Goal: Transaction & Acquisition: Subscribe to service/newsletter

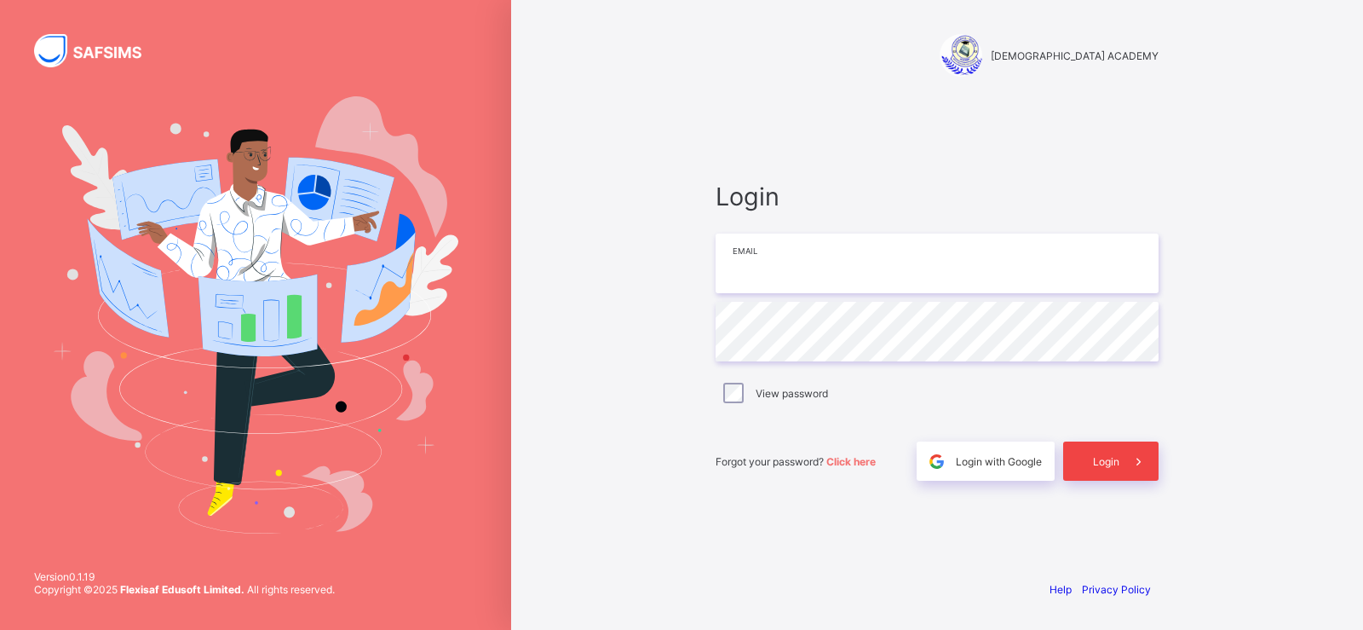
type input "**********"
click at [1136, 457] on icon at bounding box center [1139, 461] width 18 height 16
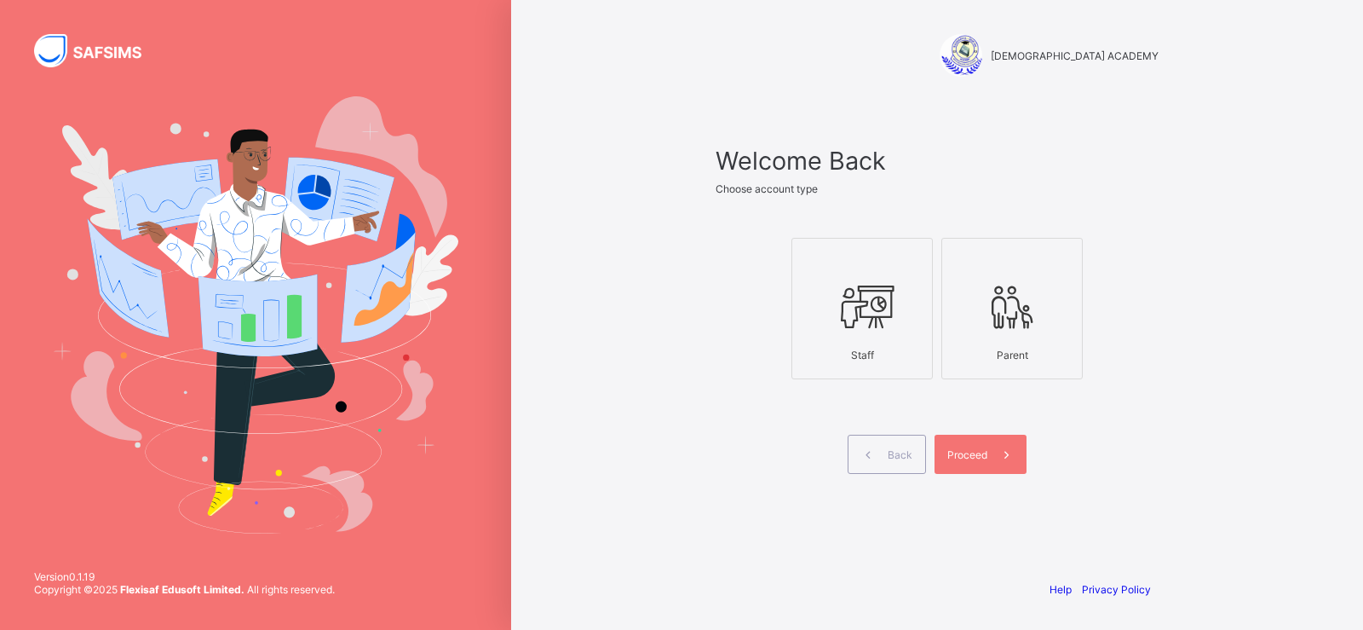
click at [867, 308] on icon at bounding box center [862, 306] width 60 height 51
click at [991, 459] on span at bounding box center [1006, 454] width 39 height 39
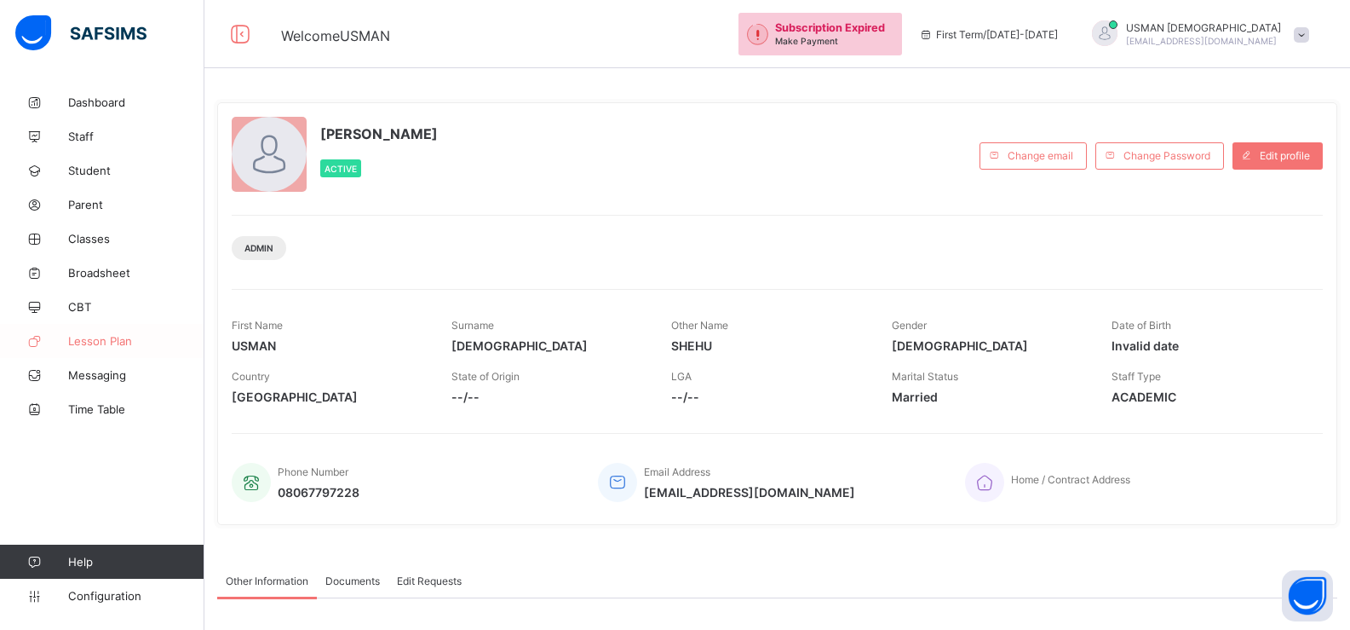
click at [88, 338] on span "Lesson Plan" at bounding box center [136, 341] width 136 height 14
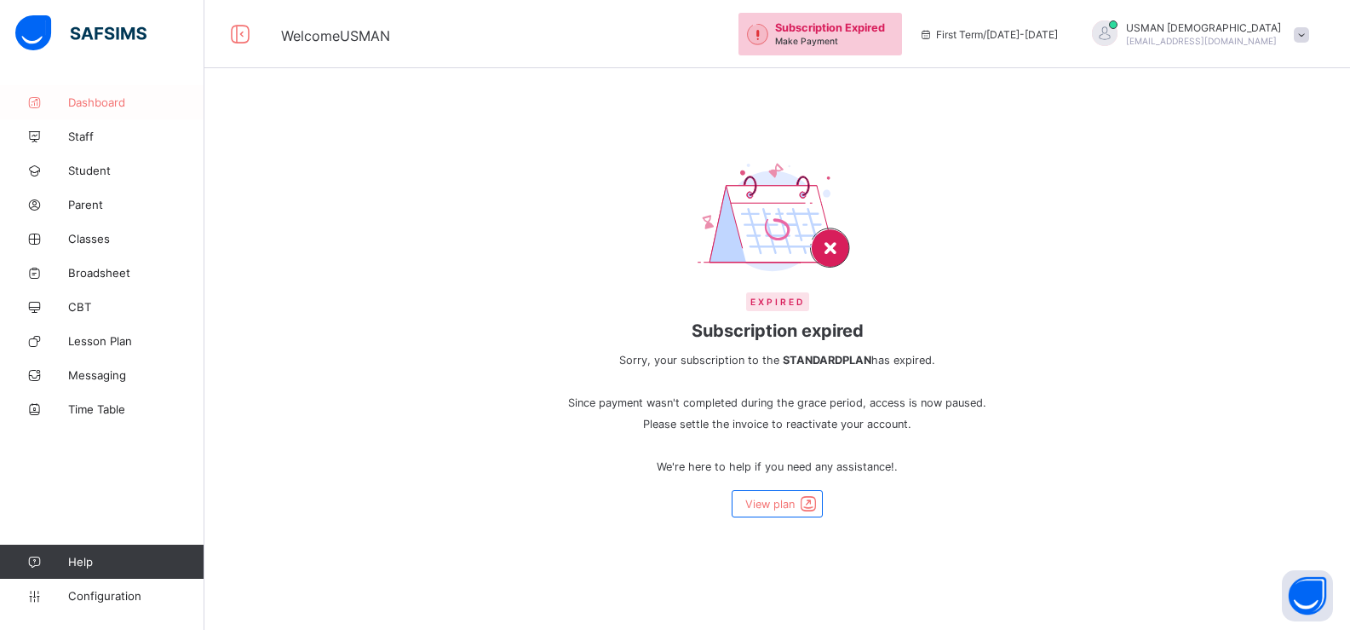
click at [83, 101] on span "Dashboard" at bounding box center [136, 102] width 136 height 14
click at [77, 135] on span "Staff" at bounding box center [136, 137] width 136 height 14
click at [772, 509] on span "View plan" at bounding box center [770, 504] width 49 height 13
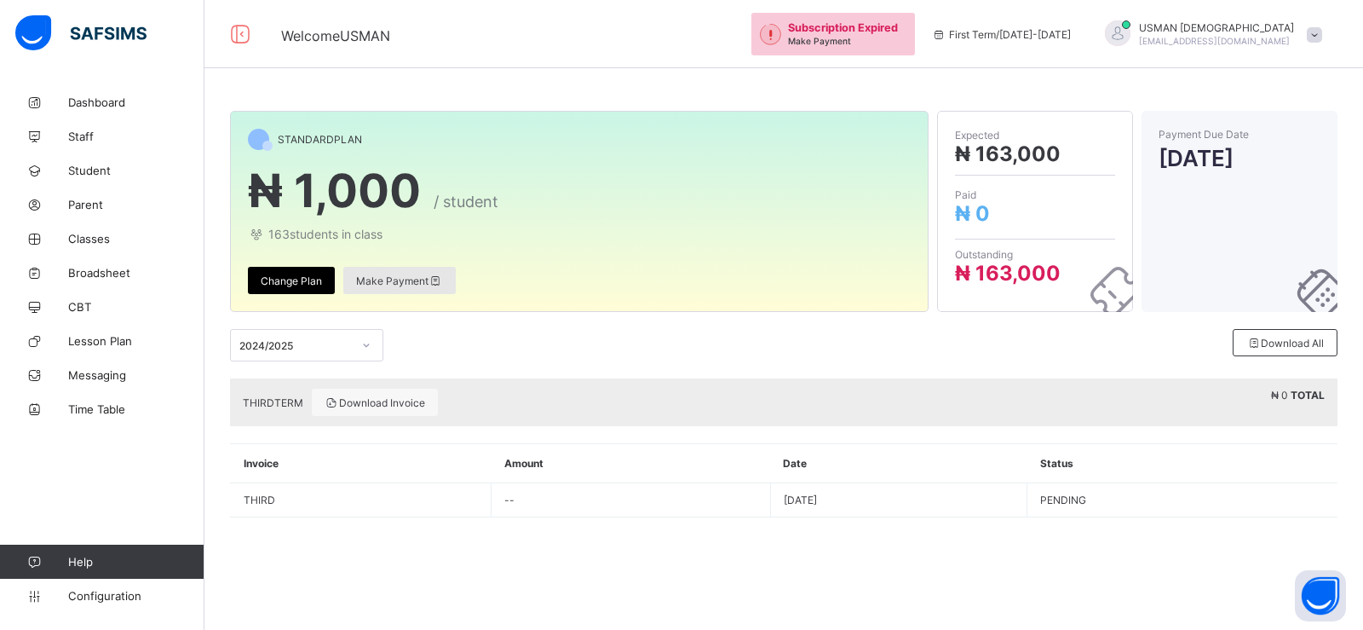
click at [399, 277] on span "Make Payment" at bounding box center [399, 280] width 87 height 13
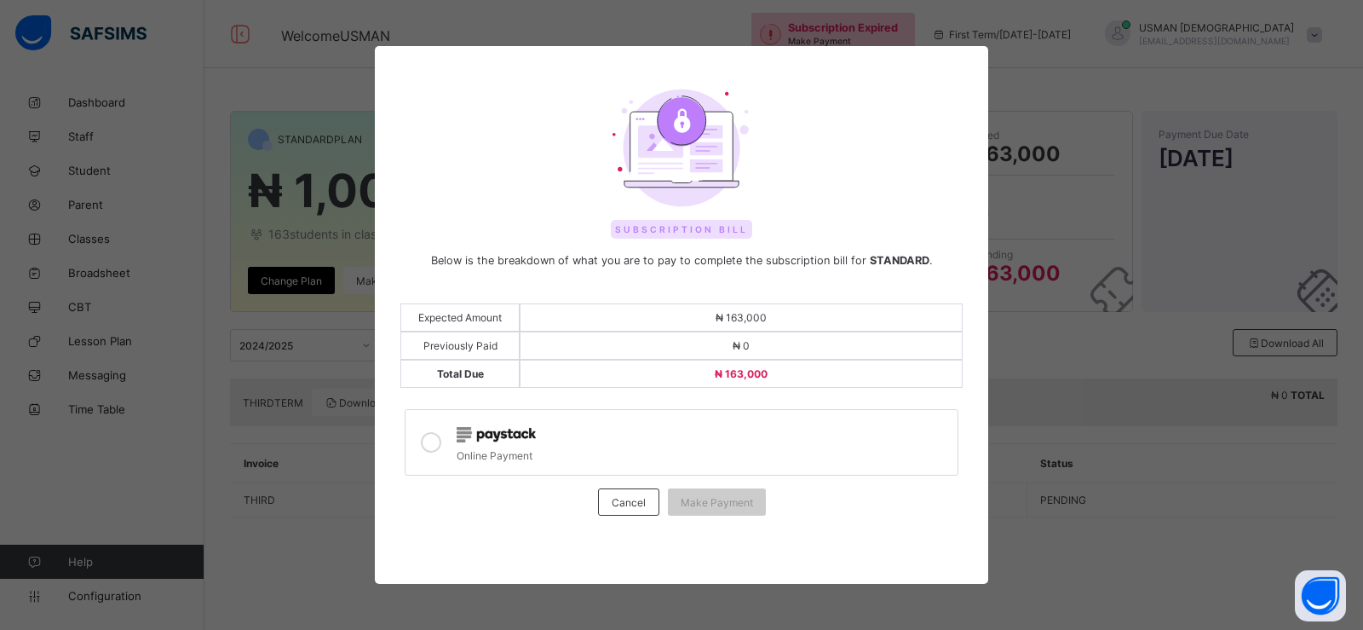
click at [431, 440] on icon at bounding box center [431, 442] width 20 height 20
click at [708, 510] on div "Make Payment" at bounding box center [717, 501] width 98 height 27
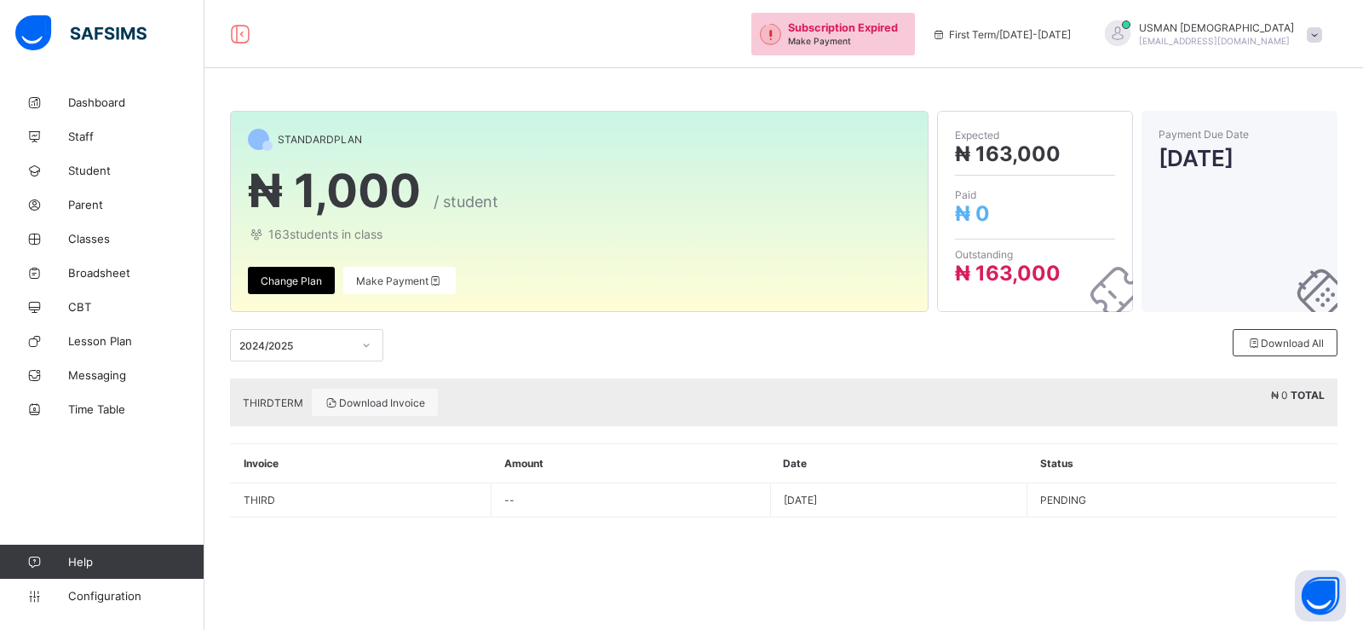
click at [291, 282] on span "Change Plan" at bounding box center [291, 280] width 61 height 13
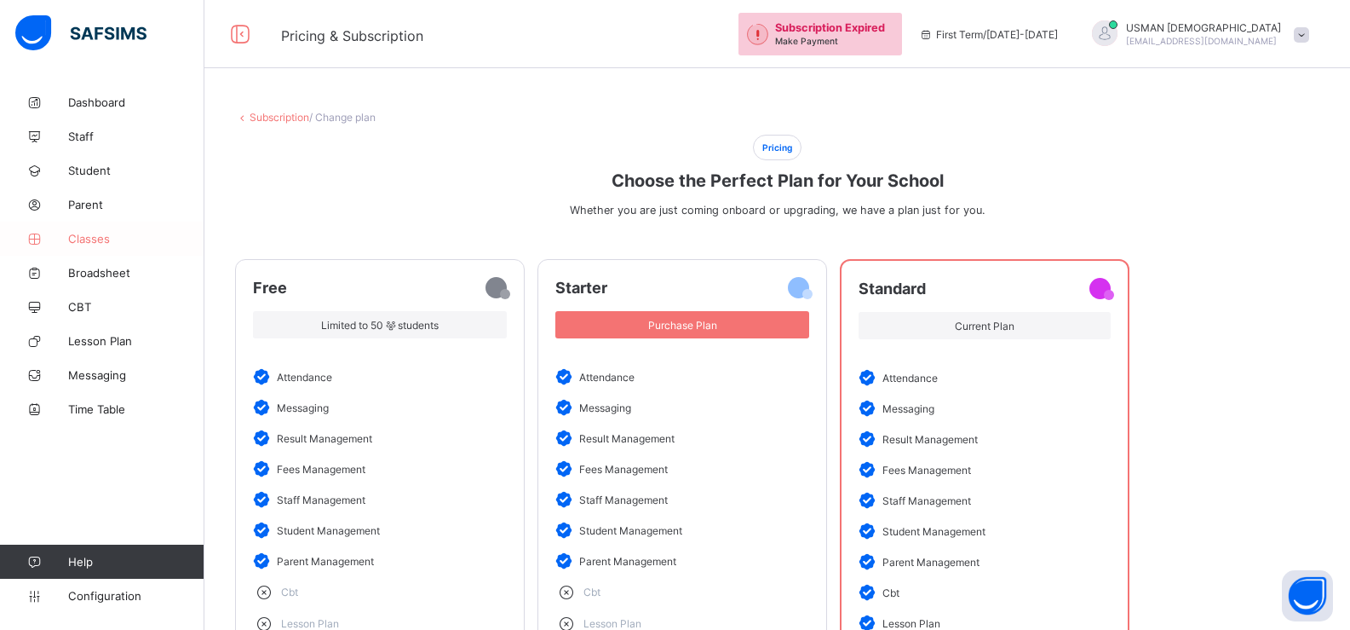
click at [81, 239] on span "Classes" at bounding box center [136, 239] width 136 height 14
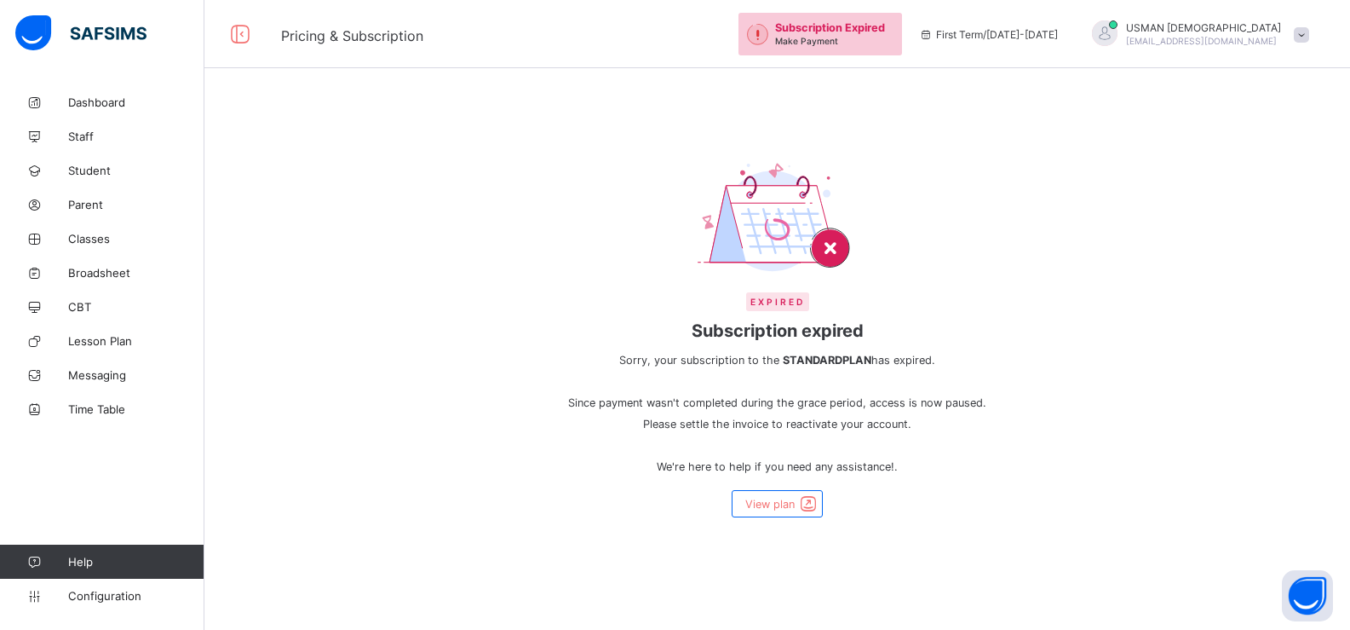
click at [1215, 29] on span "[PERSON_NAME][DEMOGRAPHIC_DATA]" at bounding box center [1203, 27] width 155 height 13
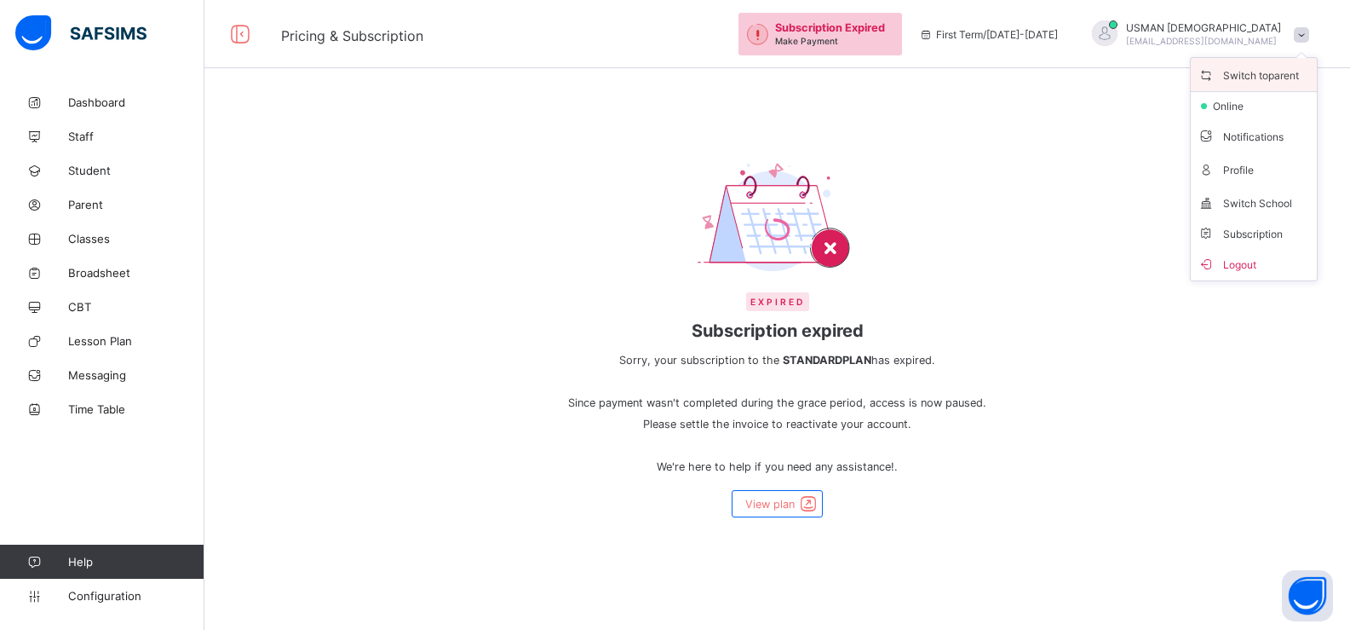
click at [1266, 75] on span "Switch to parent" at bounding box center [1254, 75] width 112 height 20
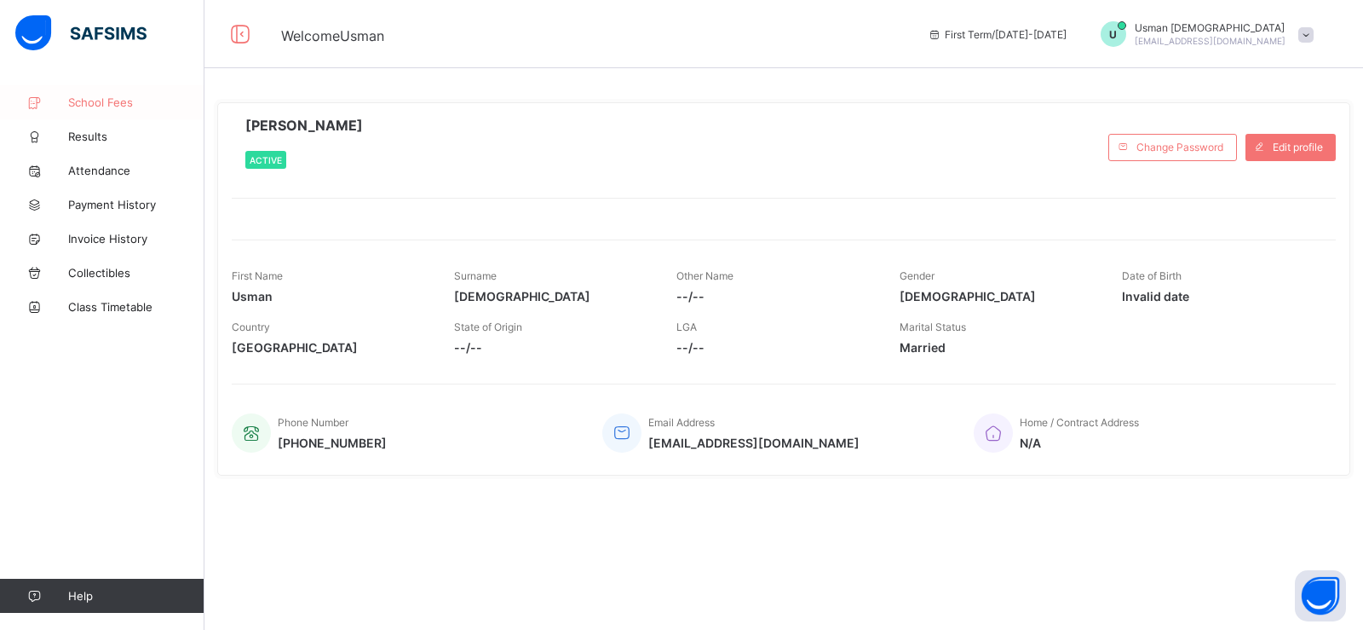
click at [94, 104] on span "School Fees" at bounding box center [136, 102] width 136 height 14
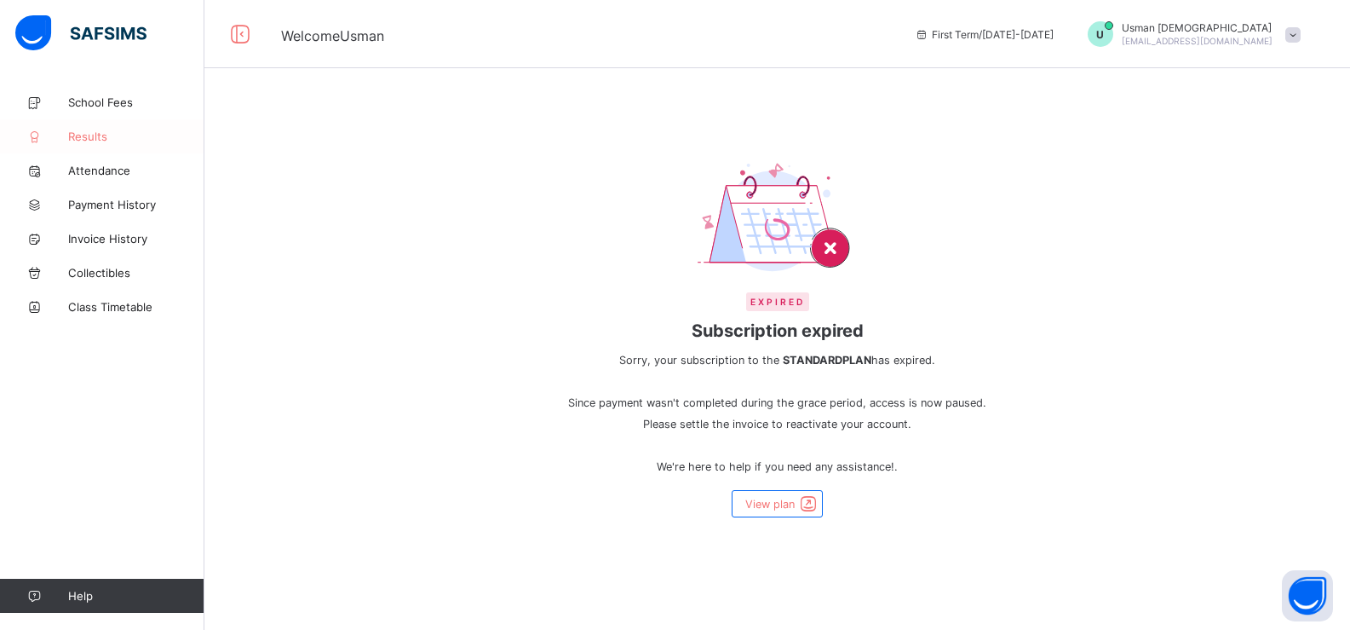
click at [87, 136] on span "Results" at bounding box center [136, 137] width 136 height 14
click at [84, 166] on span "Attendance" at bounding box center [136, 171] width 136 height 14
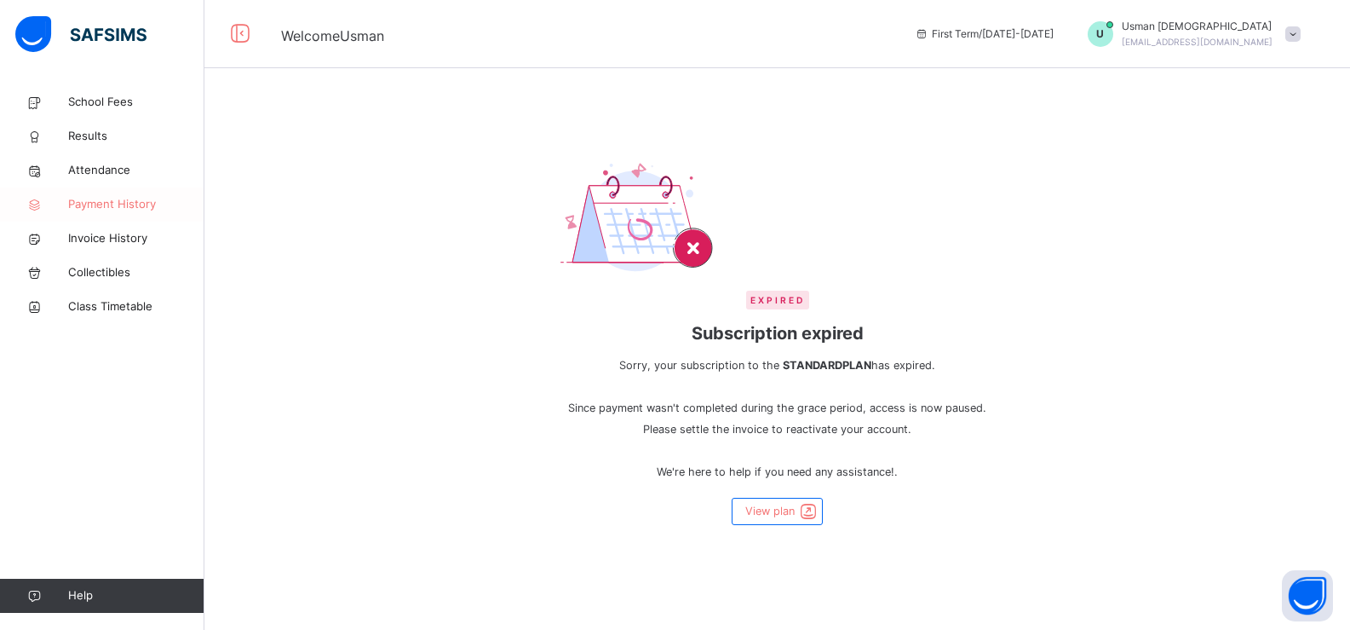
click at [94, 205] on span "Payment History" at bounding box center [136, 204] width 136 height 17
click at [760, 514] on span "View plan" at bounding box center [770, 511] width 49 height 16
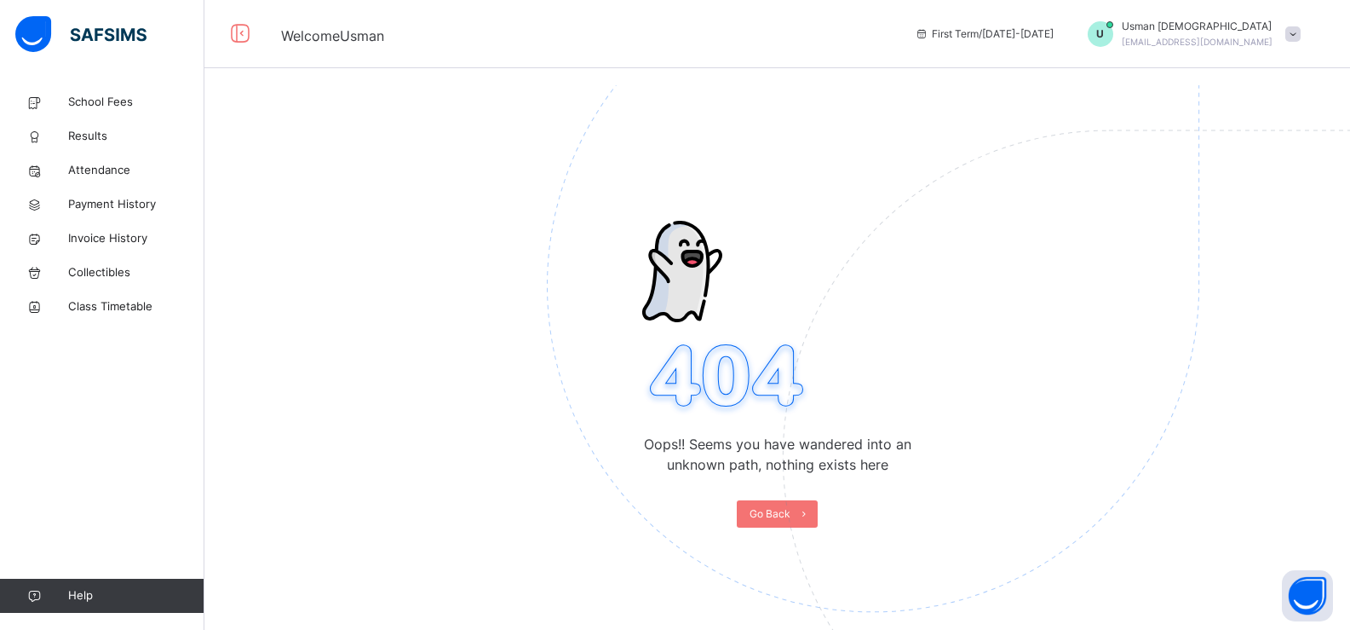
click at [1235, 31] on span "[PERSON_NAME]" at bounding box center [1197, 26] width 151 height 15
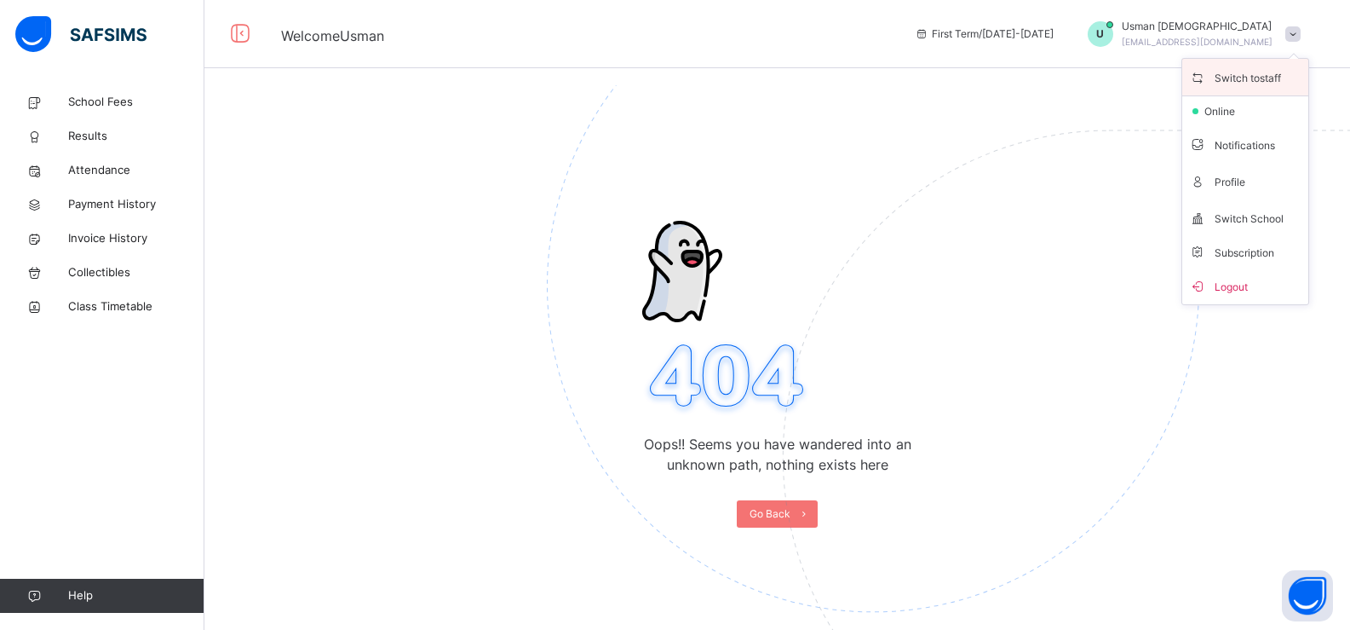
click at [1235, 78] on span "Switch to staff" at bounding box center [1245, 77] width 112 height 23
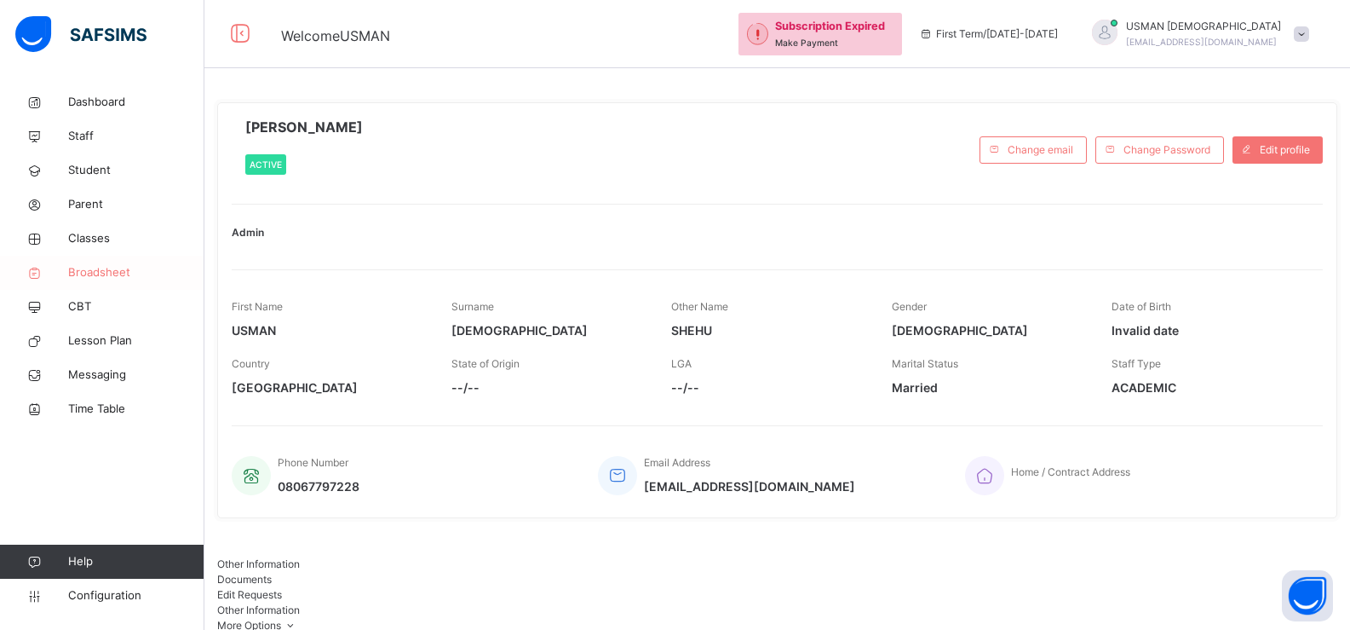
click at [83, 271] on span "Broadsheet" at bounding box center [136, 272] width 136 height 17
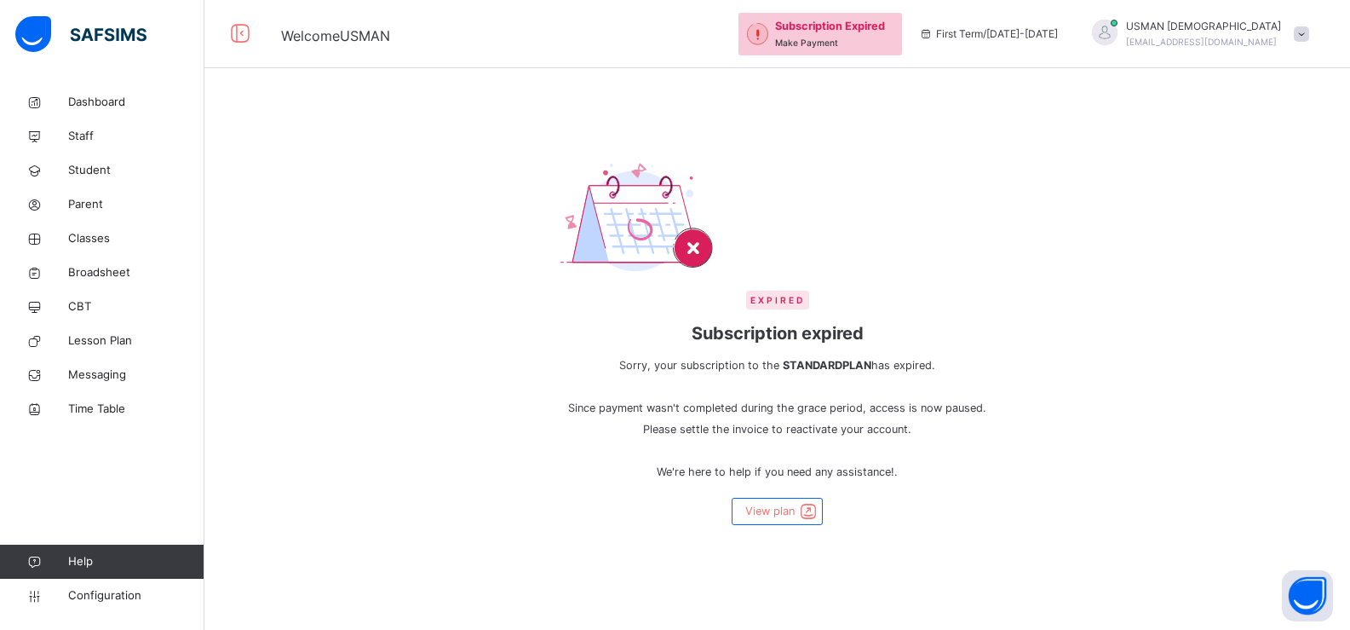
click at [1039, 40] on span "First Term / [DATE]-[DATE]" at bounding box center [988, 33] width 139 height 15
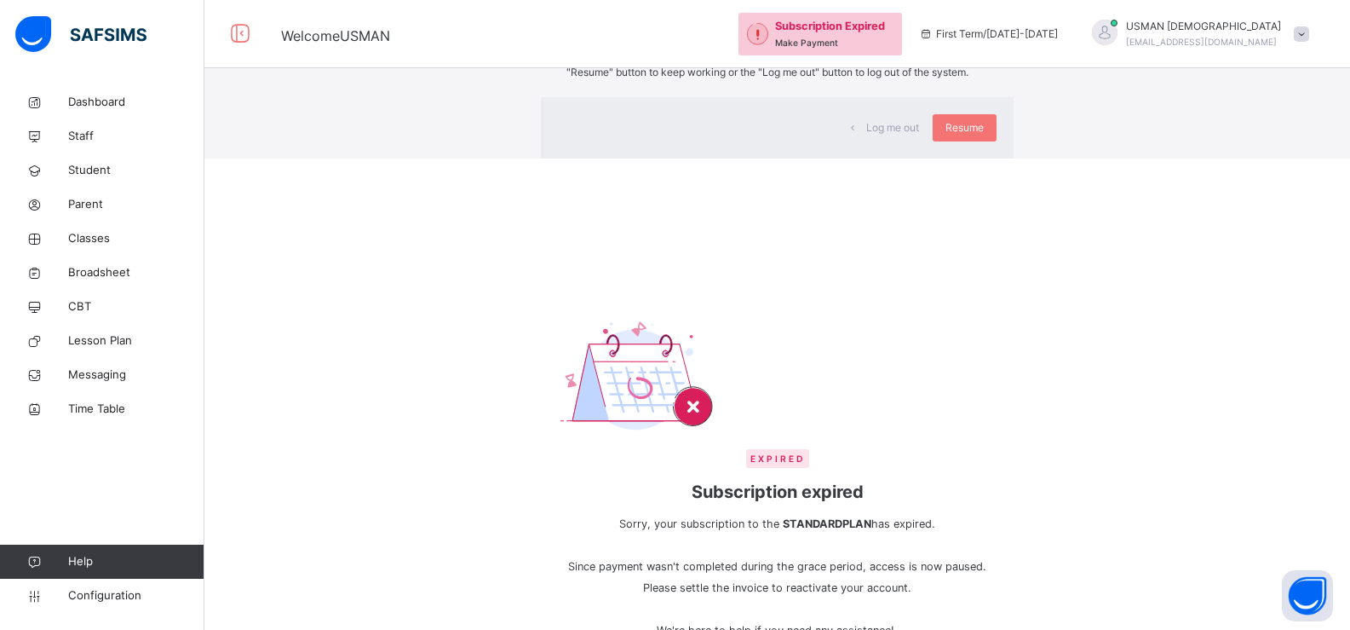
click at [981, 53] on div "×" at bounding box center [989, 35] width 16 height 36
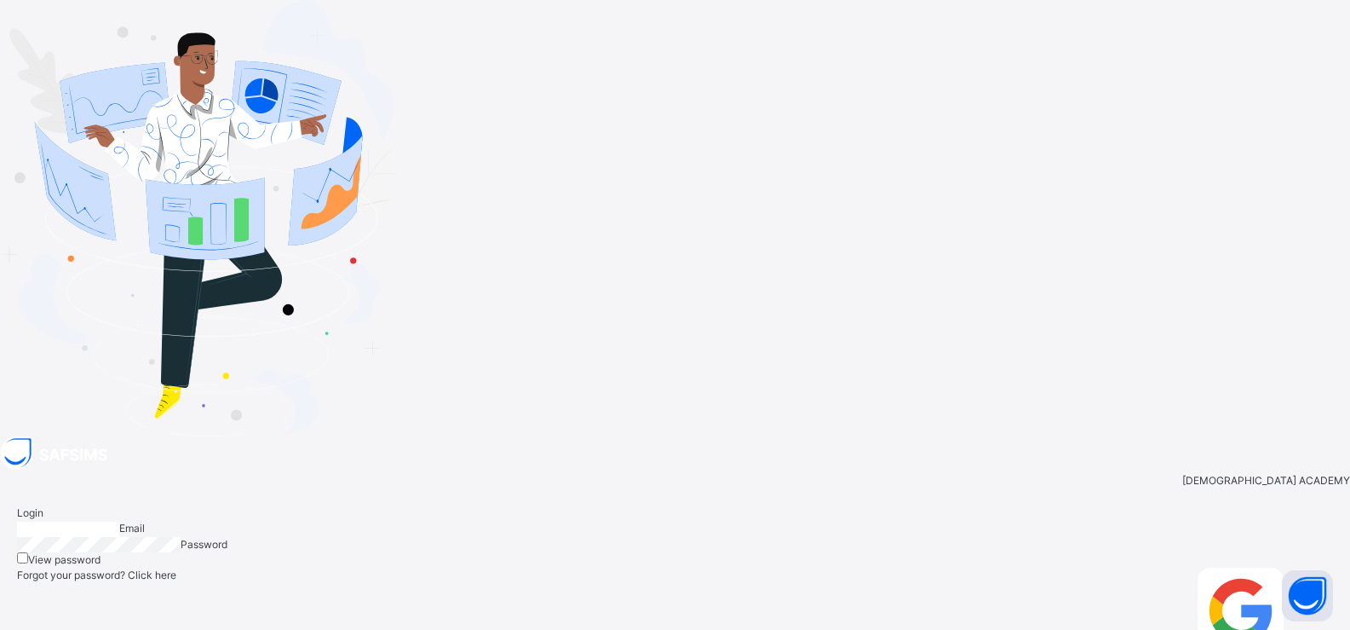
type input "**********"
